Goal: Task Accomplishment & Management: Use online tool/utility

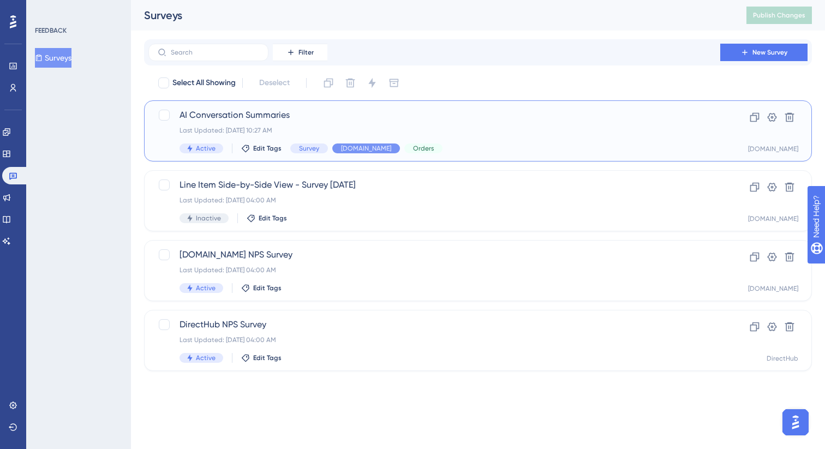
click at [475, 141] on div "AI Conversation Summaries Last Updated: [DATE] 10:27 AM Active Edit Tags Survey…" at bounding box center [435, 131] width 510 height 45
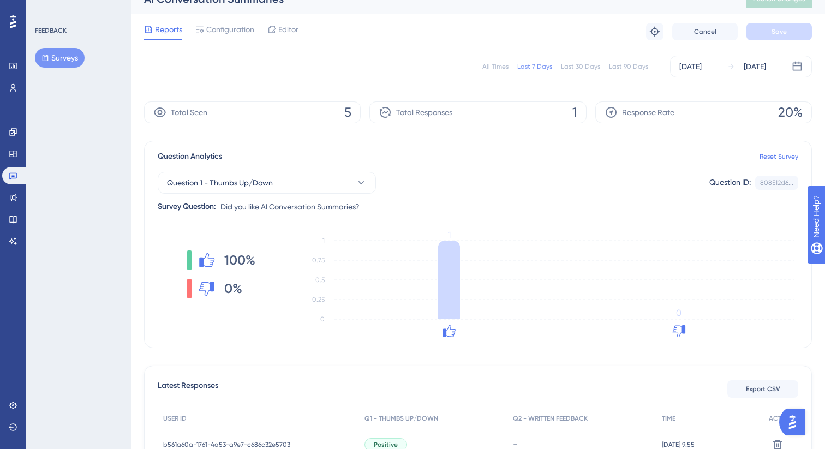
scroll to position [20, 0]
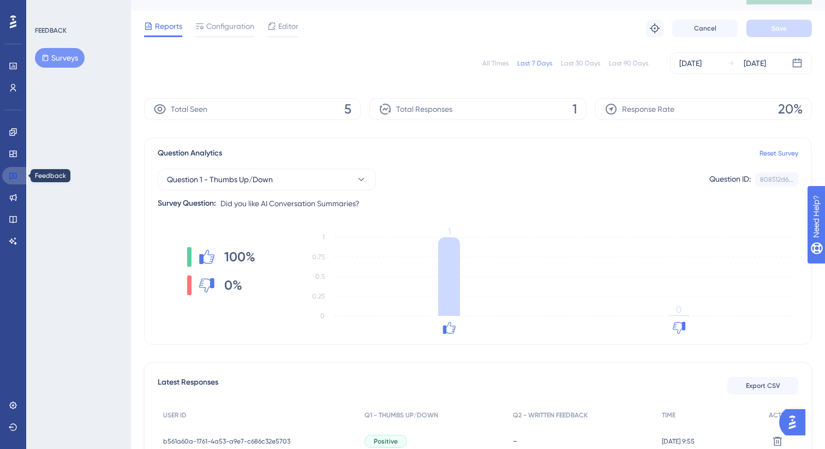
click at [21, 178] on link at bounding box center [15, 175] width 26 height 17
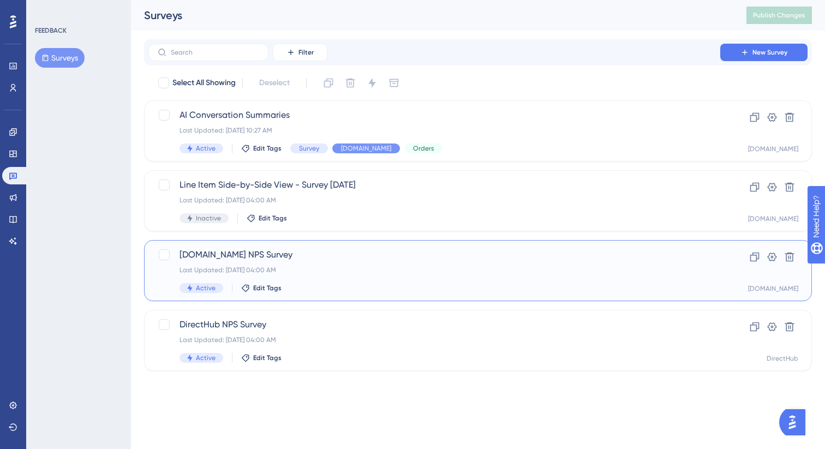
click at [330, 267] on div "Last Updated: [DATE] 04:00 AM" at bounding box center [435, 270] width 510 height 9
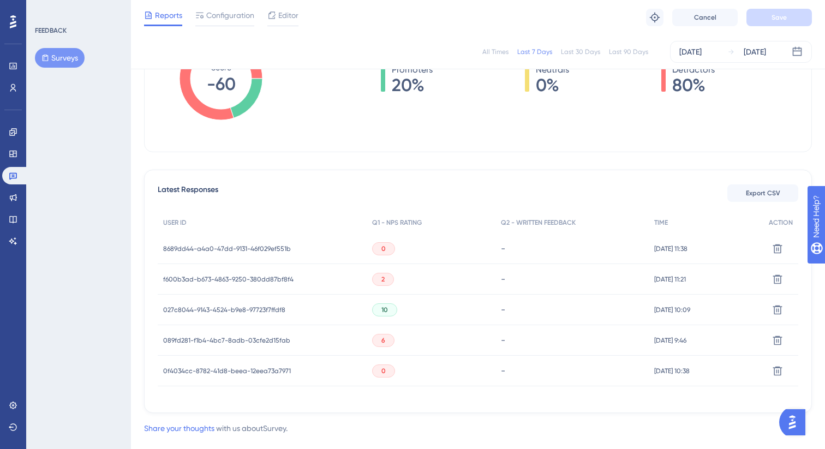
scroll to position [229, 0]
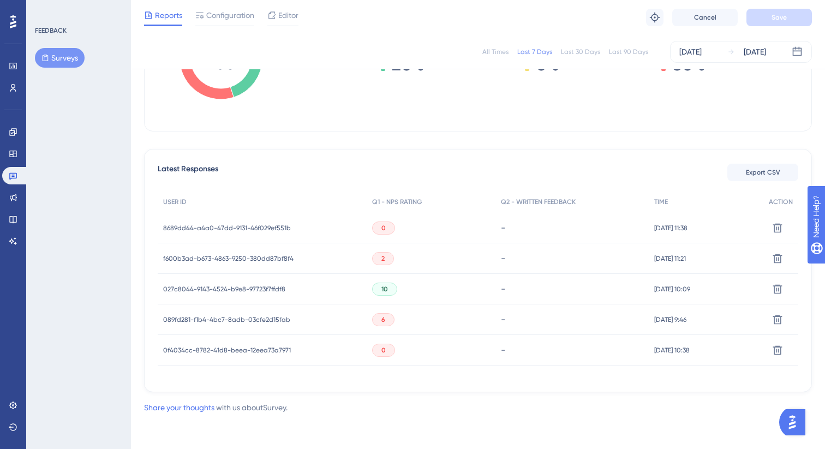
click at [254, 235] on div "8689dd44-a4a0-47dd-9131-46f029ef551b 8689dd44-a4a0-47dd-9131-46f029ef551b" at bounding box center [227, 228] width 128 height 31
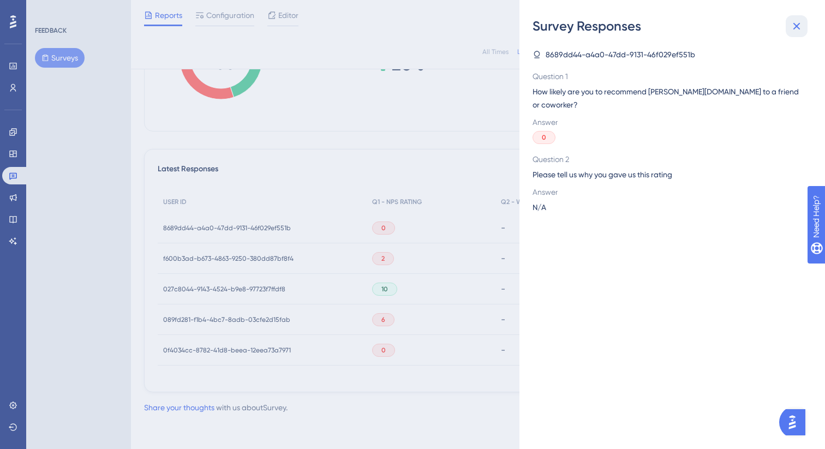
click at [796, 27] on icon at bounding box center [796, 26] width 13 height 13
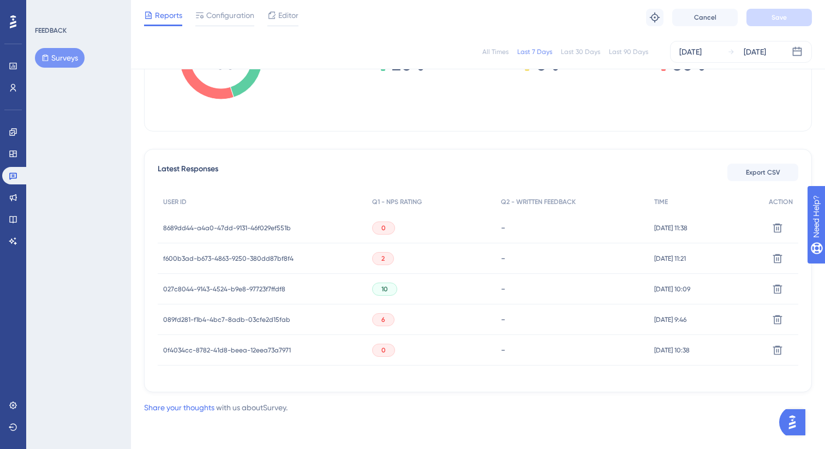
click at [243, 224] on span "8689dd44-a4a0-47dd-9131-46f029ef551b" at bounding box center [227, 228] width 128 height 9
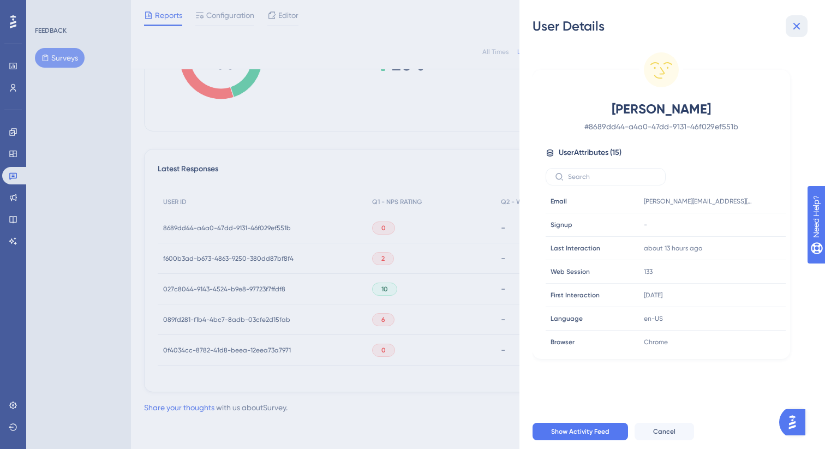
click at [802, 24] on icon at bounding box center [796, 26] width 13 height 13
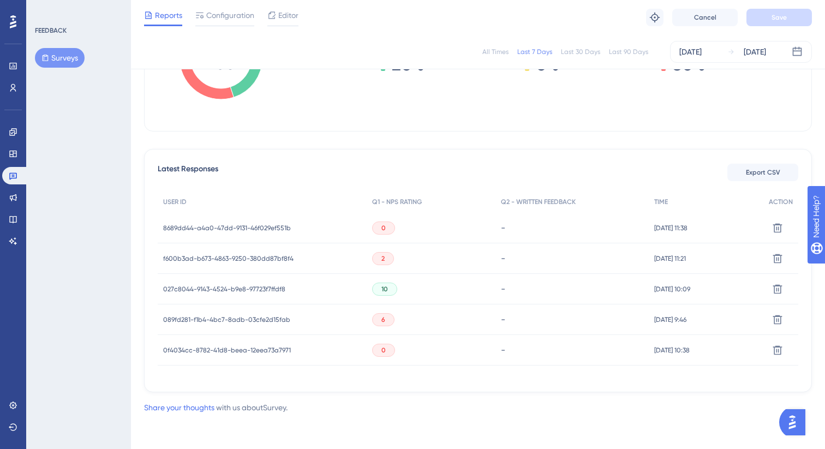
click at [279, 256] on span "f600b3ad-b673-4863-9250-380dd87bf8f4" at bounding box center [228, 258] width 130 height 9
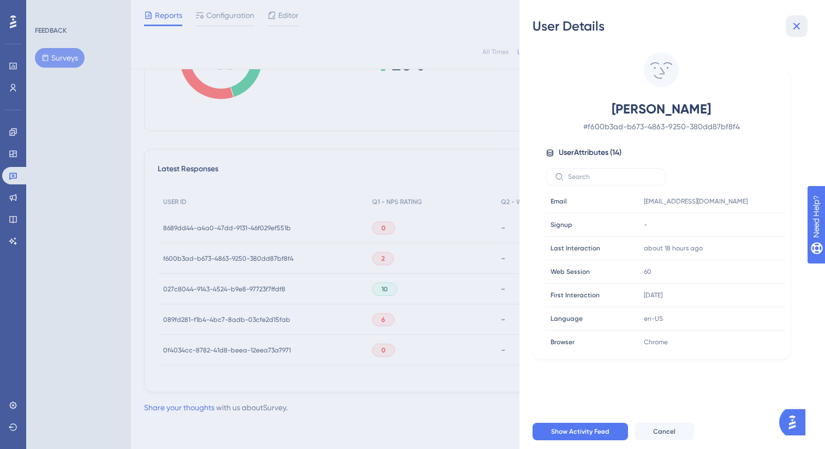
click at [800, 28] on icon at bounding box center [796, 26] width 13 height 13
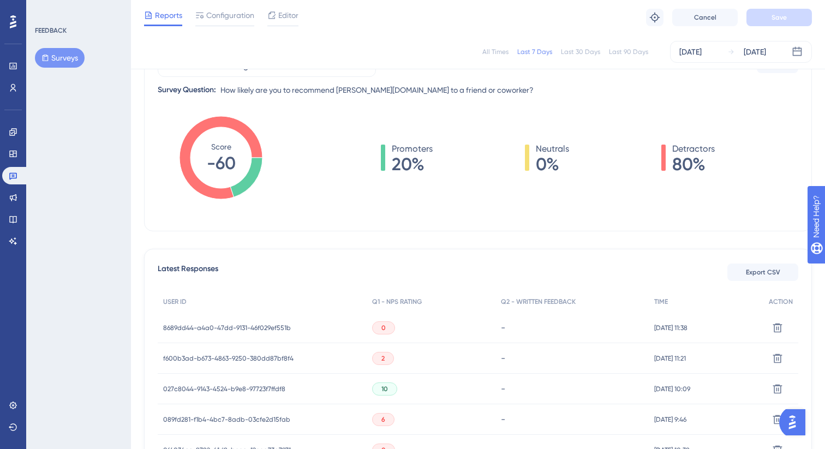
scroll to position [0, 0]
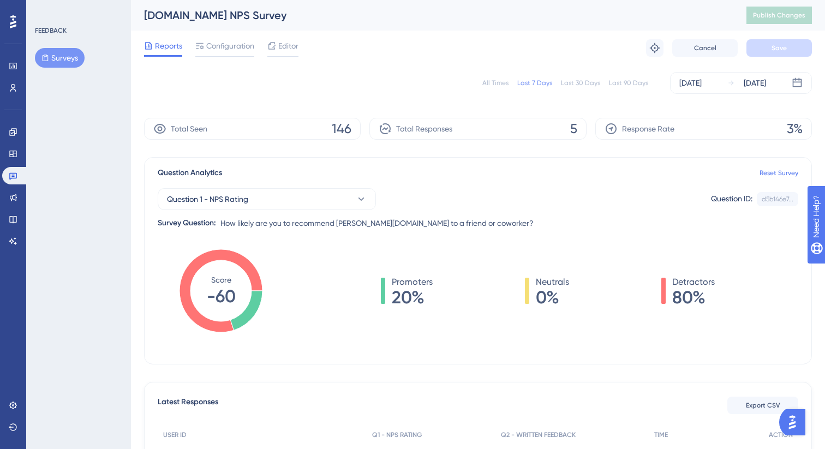
click at [593, 82] on div "Last 30 Days" at bounding box center [580, 83] width 39 height 9
click at [234, 40] on span "Configuration" at bounding box center [230, 45] width 48 height 13
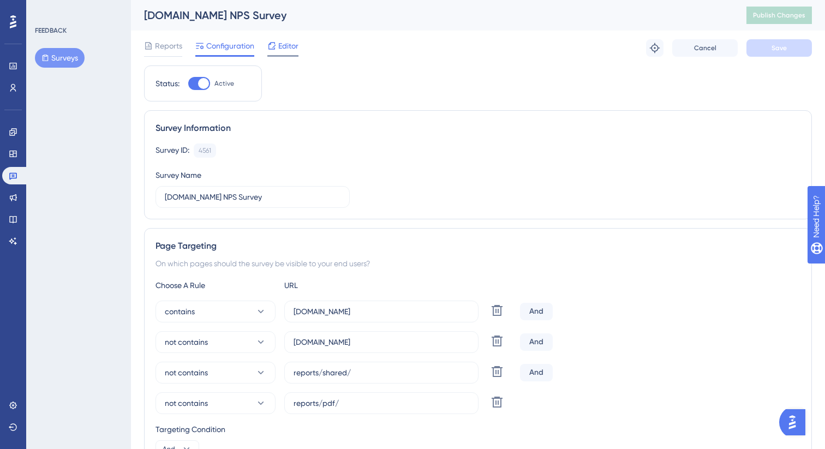
click at [272, 44] on icon at bounding box center [271, 45] width 9 height 9
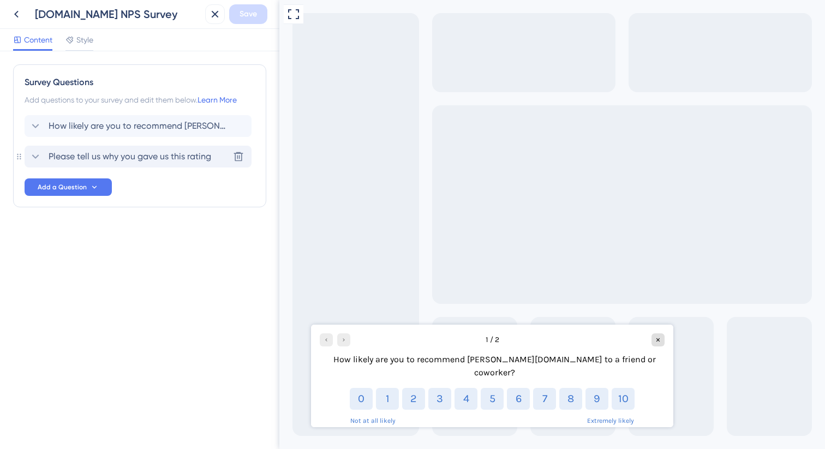
click at [157, 156] on span "Please tell us why you gave us this rating" at bounding box center [130, 156] width 163 height 13
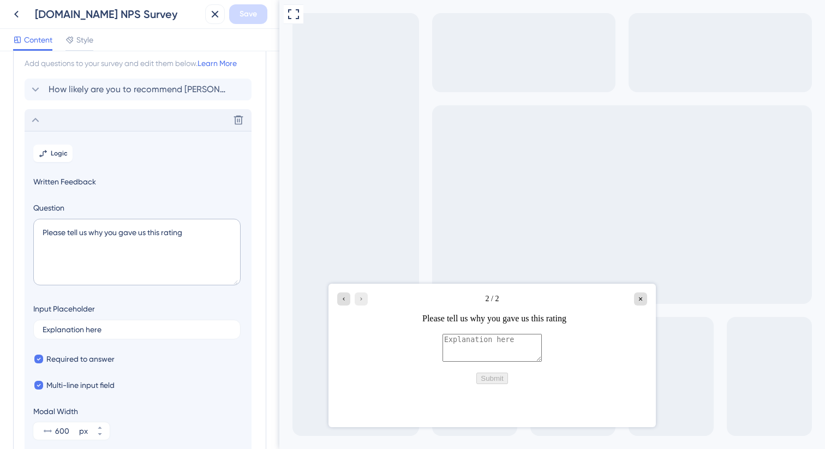
scroll to position [34, 0]
click at [148, 122] on div "Delete" at bounding box center [138, 122] width 227 height 22
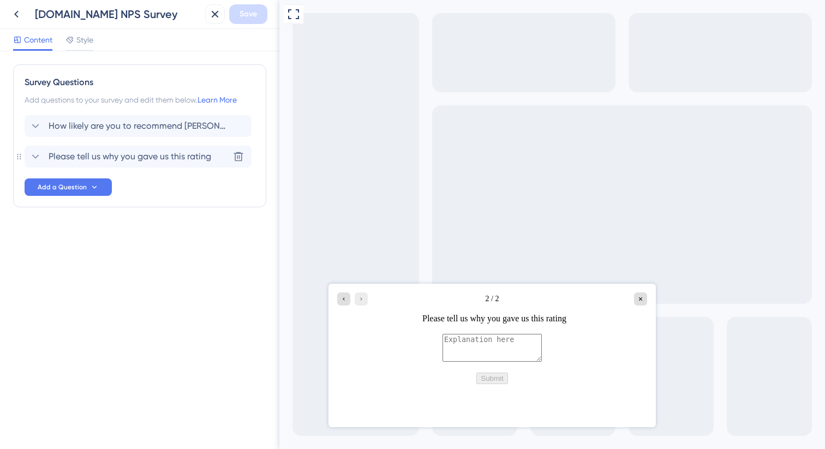
click at [154, 160] on span "Please tell us why you gave us this rating" at bounding box center [130, 156] width 163 height 13
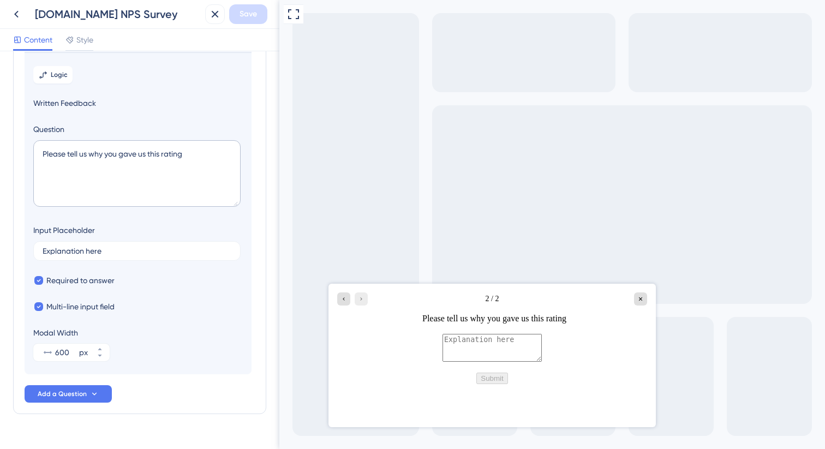
scroll to position [115, 0]
click at [125, 250] on input "Explanation here" at bounding box center [137, 252] width 189 height 8
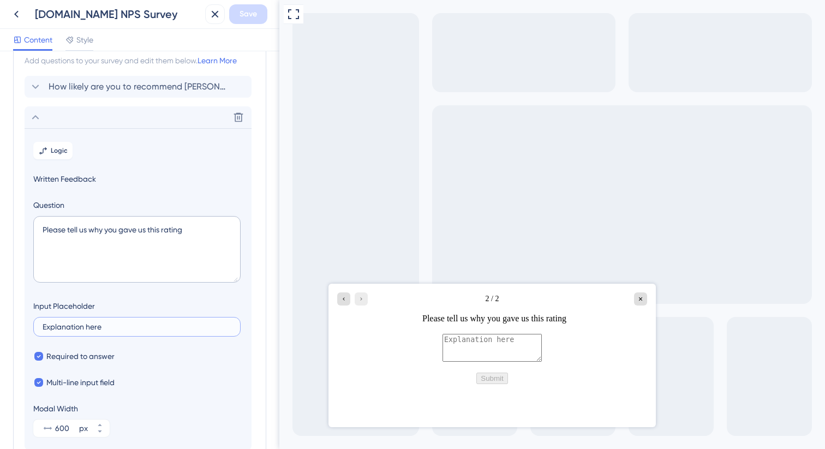
scroll to position [6, 0]
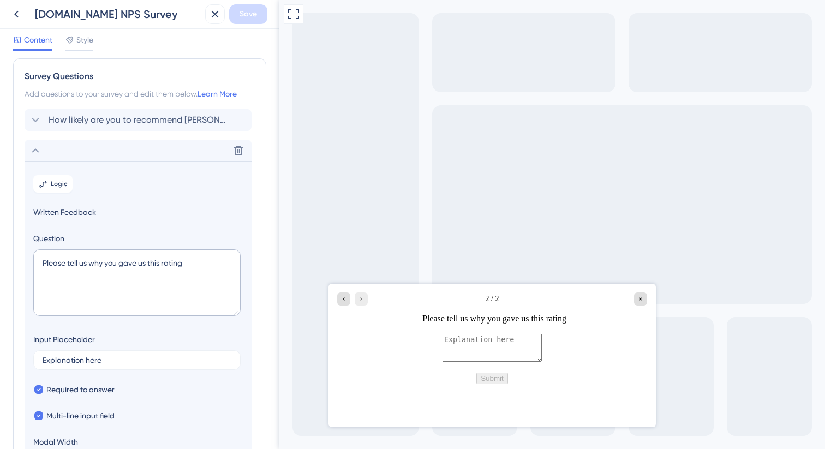
click at [39, 149] on icon at bounding box center [35, 150] width 13 height 13
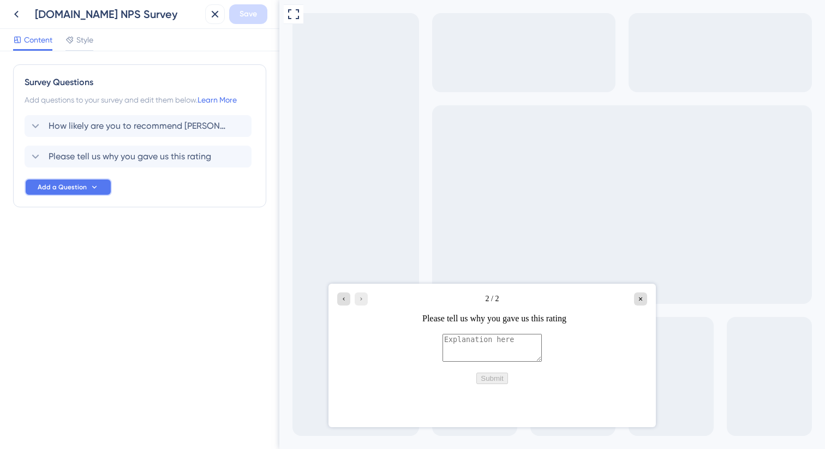
click at [69, 193] on button "Add a Question" at bounding box center [68, 186] width 87 height 17
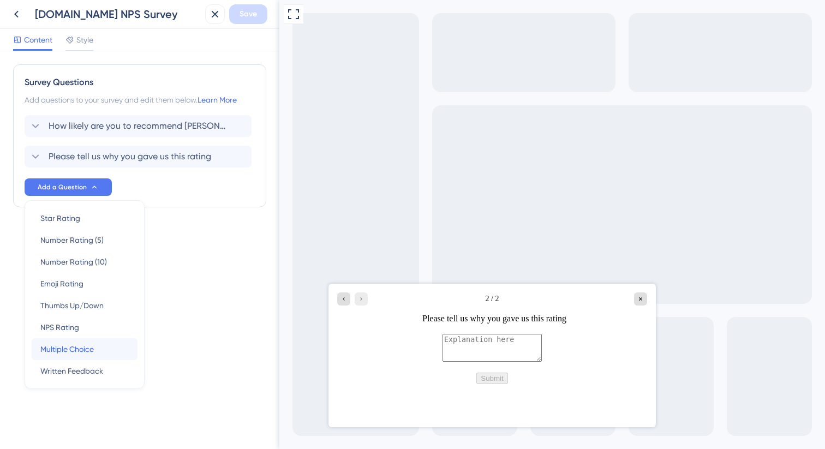
click at [70, 356] on div "Multiple Choice Multiple Choice" at bounding box center [84, 349] width 88 height 22
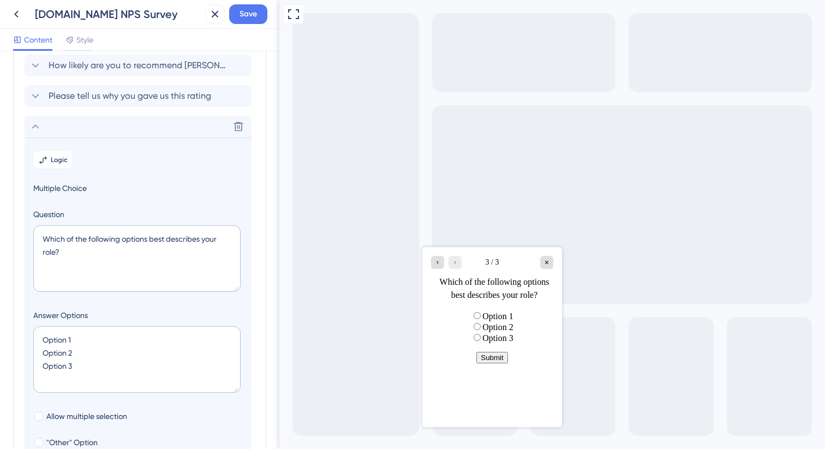
scroll to position [27, 0]
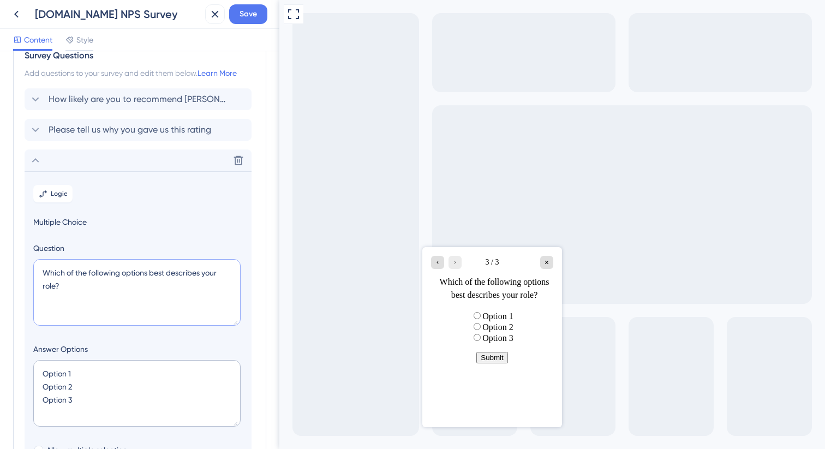
click at [64, 272] on textarea "Which of the following options best describes your role?" at bounding box center [136, 292] width 207 height 67
click at [241, 158] on icon at bounding box center [238, 160] width 11 height 11
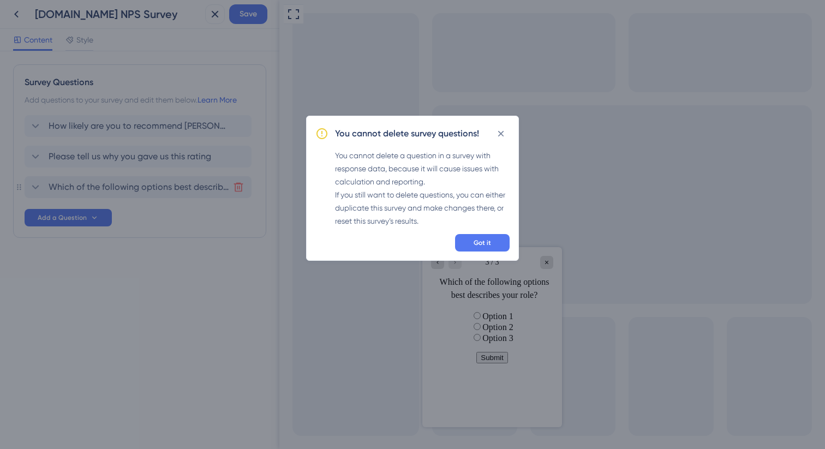
scroll to position [0, 0]
click at [476, 243] on span "Got it" at bounding box center [482, 242] width 17 height 9
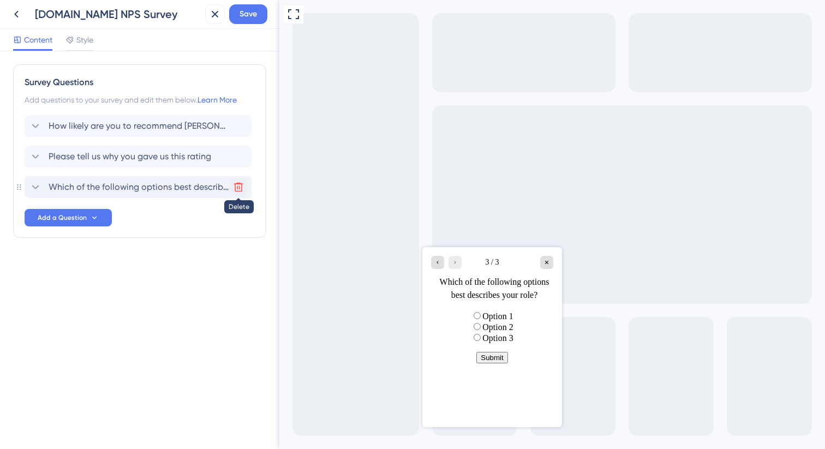
click at [238, 190] on icon at bounding box center [238, 187] width 11 height 11
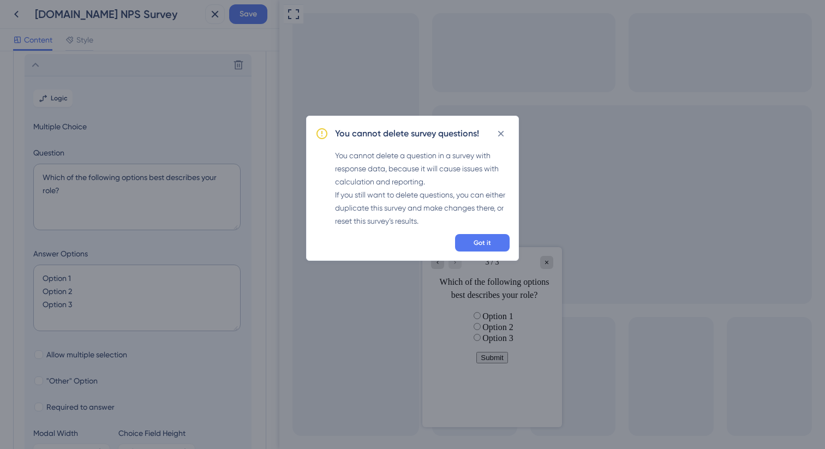
scroll to position [125, 0]
click at [459, 242] on button "Got it" at bounding box center [482, 242] width 55 height 17
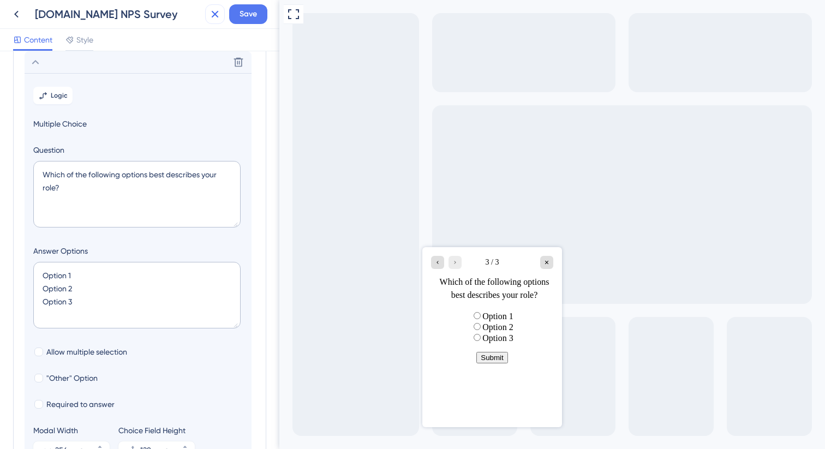
click at [213, 11] on icon at bounding box center [214, 14] width 13 height 13
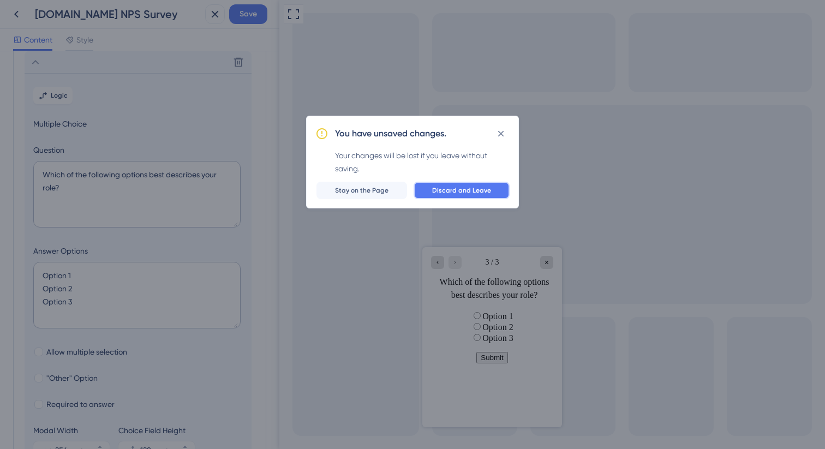
click at [485, 189] on span "Discard and Leave" at bounding box center [461, 190] width 59 height 9
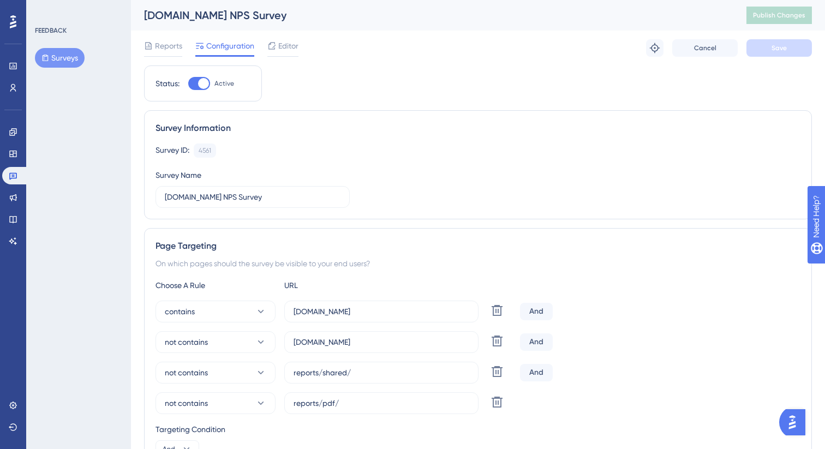
click at [300, 41] on div "Reports Configuration Editor Troubleshoot Cancel Save" at bounding box center [478, 48] width 668 height 35
click at [286, 52] on span "Editor" at bounding box center [288, 45] width 20 height 13
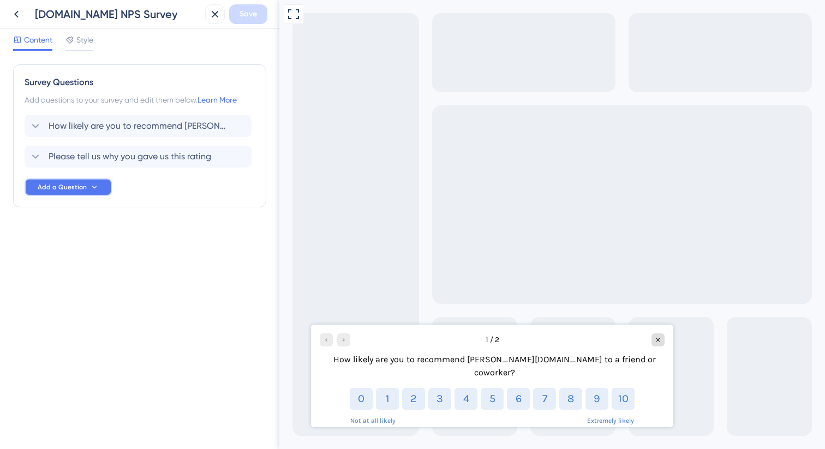
click at [86, 191] on button "Add a Question" at bounding box center [68, 186] width 87 height 17
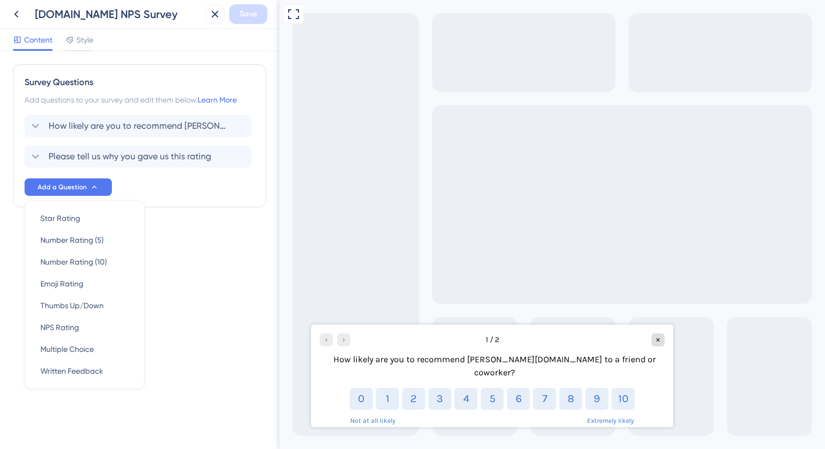
click at [184, 283] on div "Survey Questions Add questions to your survey and edit them below. Learn More H…" at bounding box center [139, 250] width 279 height 398
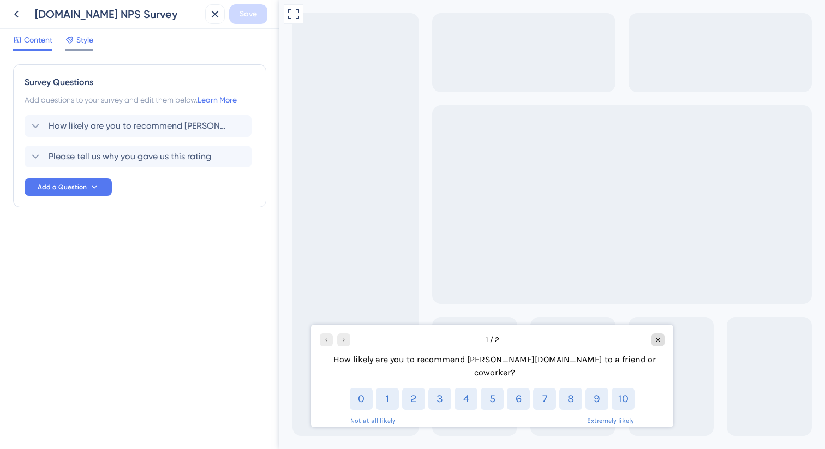
click at [86, 41] on span "Style" at bounding box center [84, 39] width 17 height 13
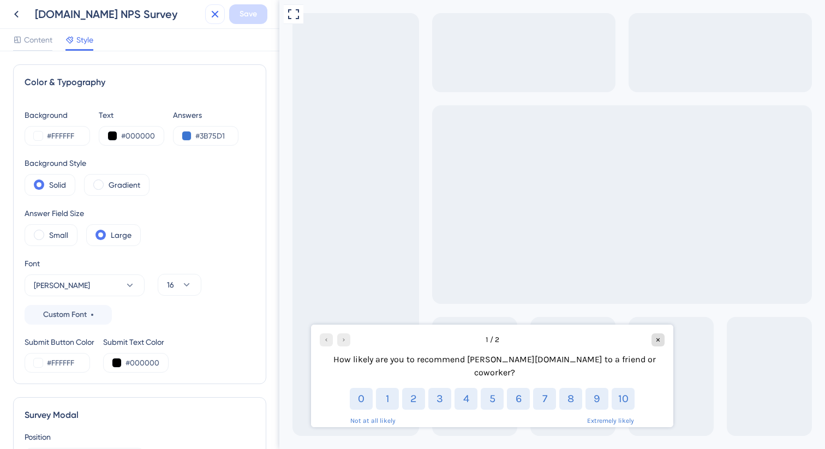
click at [217, 21] on button at bounding box center [215, 14] width 20 height 20
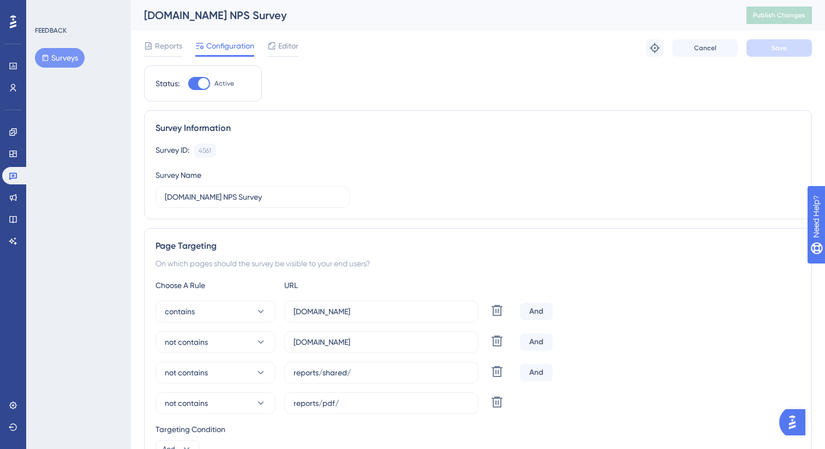
click at [171, 35] on div "Reports Configuration Editor Troubleshoot Cancel Save" at bounding box center [478, 48] width 668 height 35
click at [284, 44] on span "Editor" at bounding box center [288, 45] width 20 height 13
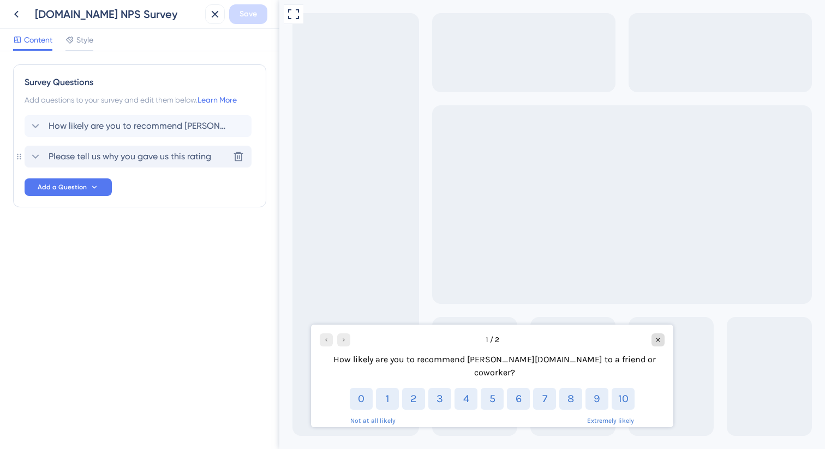
click at [156, 151] on span "Please tell us why you gave us this rating" at bounding box center [130, 156] width 163 height 13
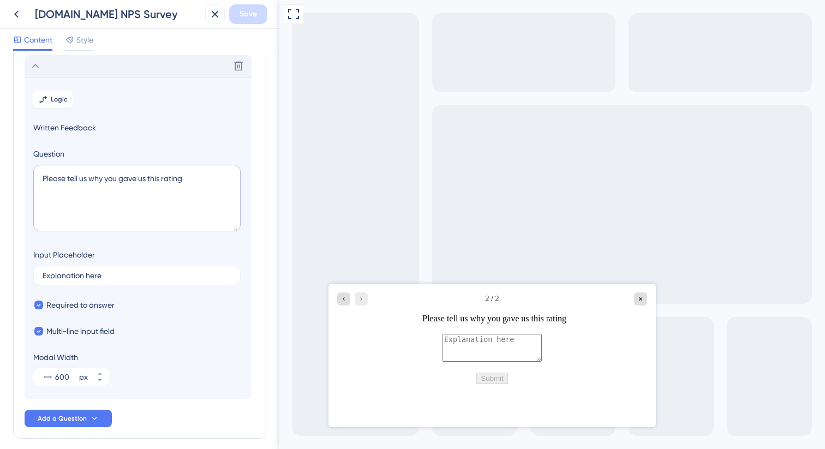
scroll to position [94, 0]
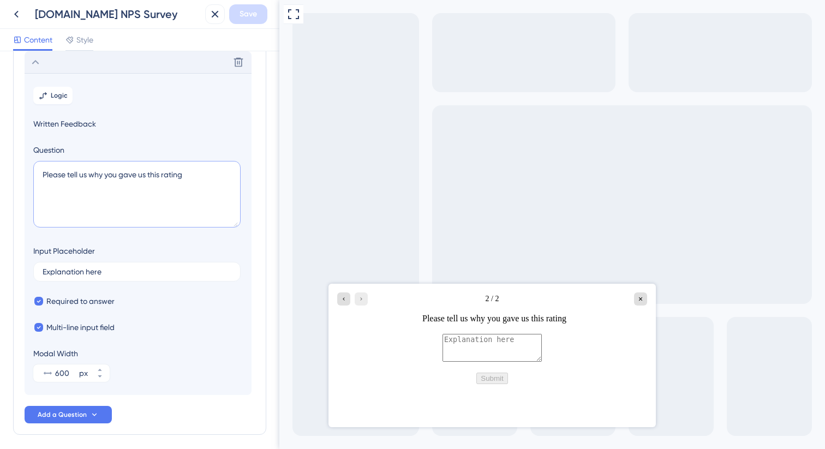
click at [200, 185] on textarea "Please tell us why you gave us this rating" at bounding box center [136, 194] width 207 height 67
type textarea "Please tell us why you gave us this rating*"
click at [73, 268] on input "Explanation here" at bounding box center [137, 272] width 189 height 8
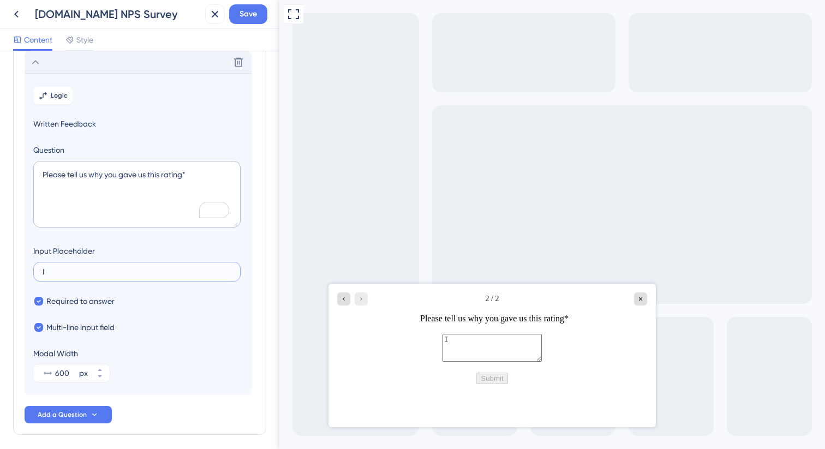
type input "I"
type input "F"
type input "E"
type input "F"
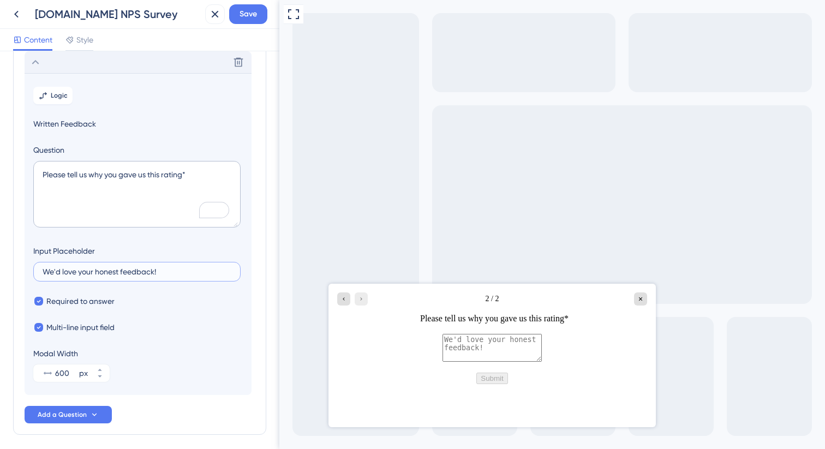
drag, startPoint x: 73, startPoint y: 268, endPoint x: 40, endPoint y: 389, distance: 125.5
click at [40, 389] on section "Logic Written Feedback Question Please tell us why you gave us this rating* Inp…" at bounding box center [138, 234] width 227 height 322
type input "We'd love your honest feedback!"
click at [237, 19] on button "Save" at bounding box center [248, 14] width 38 height 20
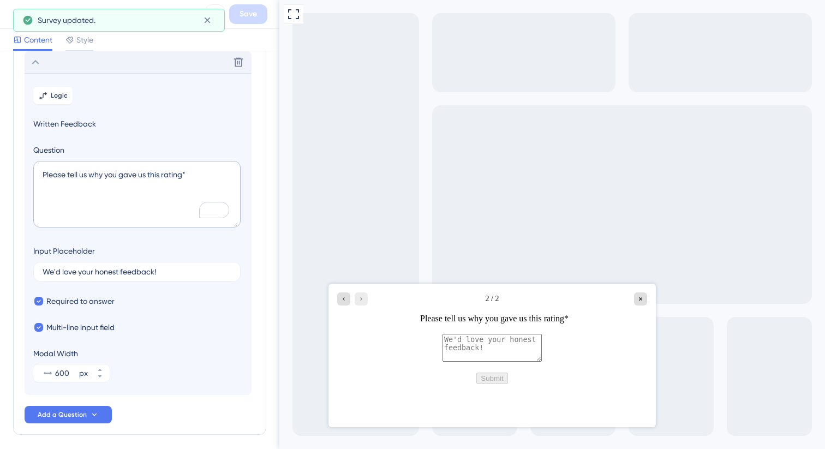
scroll to position [0, 0]
click at [184, 174] on textarea "Please tell us why you gave us this rating*" at bounding box center [136, 194] width 207 height 67
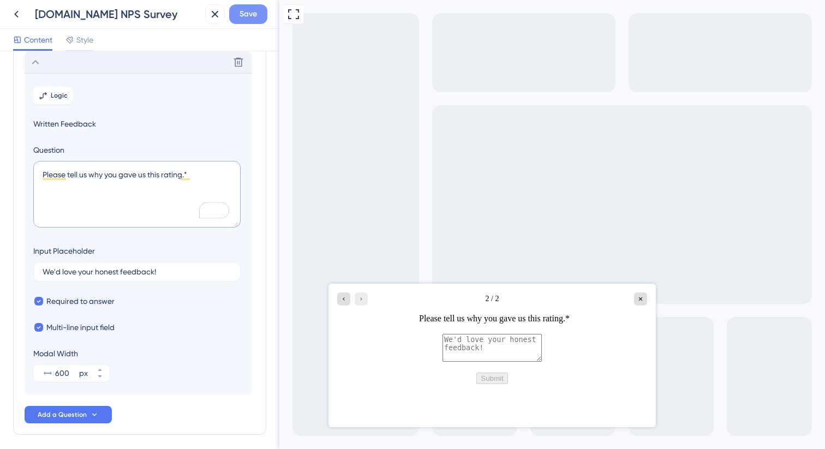
type textarea "Please tell us why you gave us this rating.*"
click at [248, 15] on span "Save" at bounding box center [248, 14] width 17 height 13
click at [207, 14] on button at bounding box center [215, 14] width 20 height 20
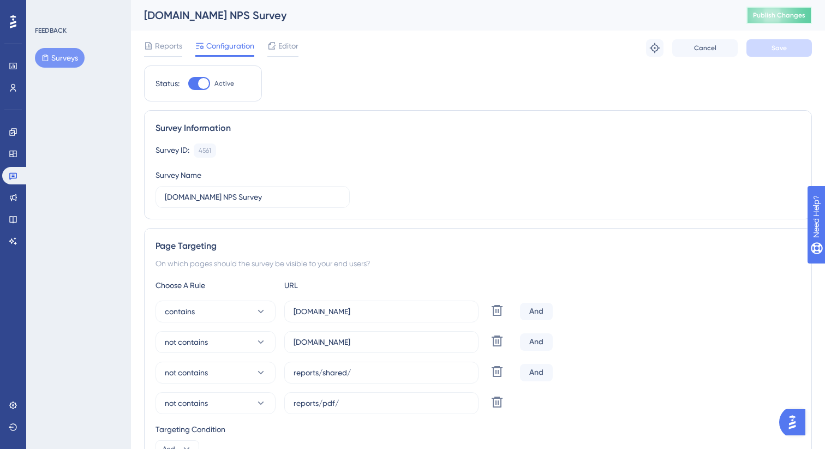
click at [788, 14] on span "Publish Changes" at bounding box center [779, 15] width 52 height 9
